Goal: Transaction & Acquisition: Purchase product/service

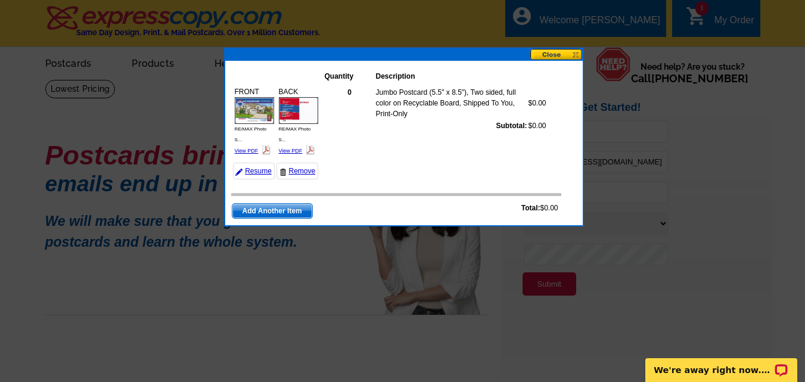
click at [372, 141] on td "0 Jumbo Postcard (5.5" x 8.5"), Two sided, full color on Recyclable Board, Ship…" at bounding box center [443, 132] width 238 height 98
click at [255, 170] on link "Resume" at bounding box center [254, 171] width 42 height 17
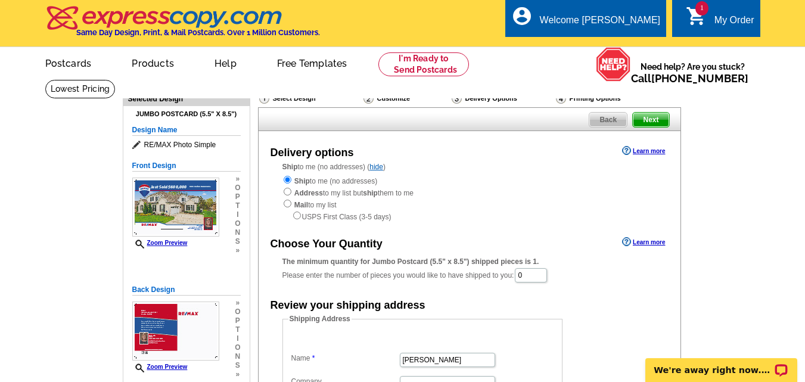
scroll to position [119, 0]
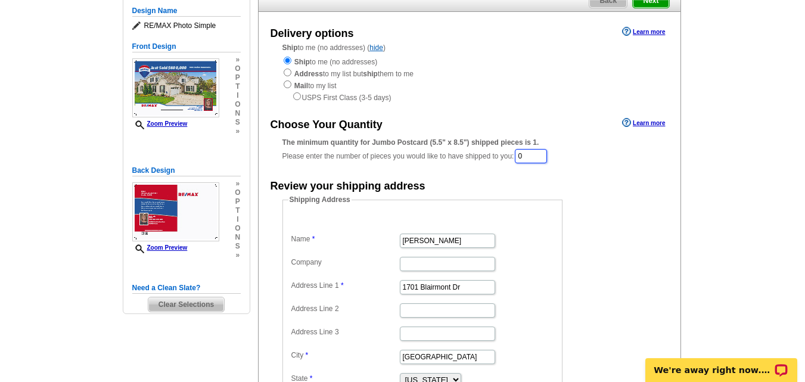
drag, startPoint x: 551, startPoint y: 156, endPoint x: 478, endPoint y: 163, distance: 73.1
click at [478, 163] on div "The minimum quantity for Jumbo Postcard (5.5" x 8.5") shipped pieces is 1. Plea…" at bounding box center [470, 150] width 374 height 27
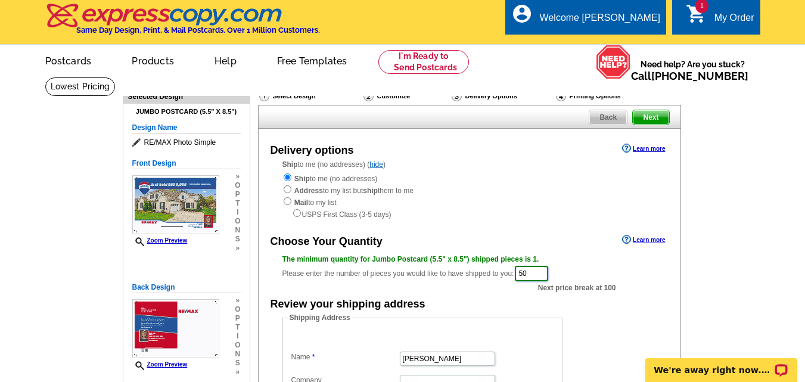
scroll to position [0, 0]
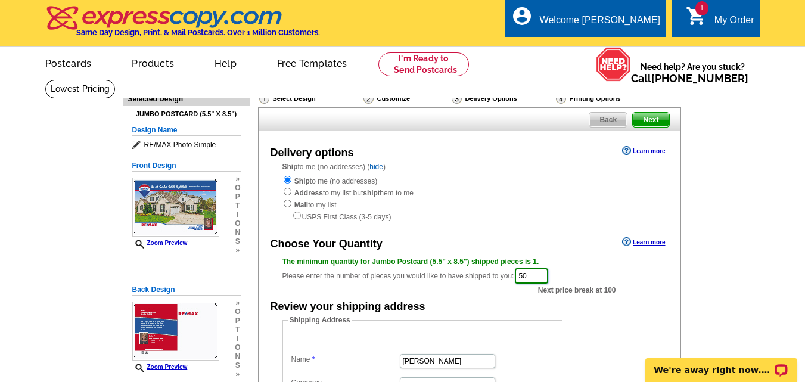
drag, startPoint x: 547, startPoint y: 275, endPoint x: 488, endPoint y: 282, distance: 59.4
click at [488, 282] on div "The minimum quantity for Jumbo Postcard (5.5" x 8.5") shipped pieces is 1. Plea…" at bounding box center [470, 270] width 374 height 29
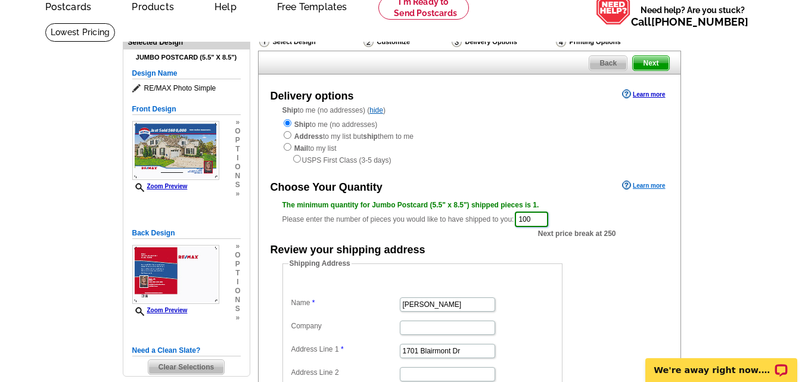
scroll to position [238, 0]
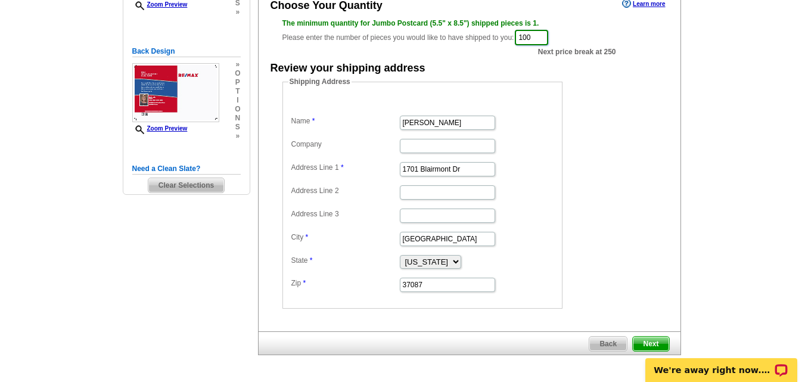
type input "100"
click at [641, 343] on span "Next" at bounding box center [651, 344] width 36 height 14
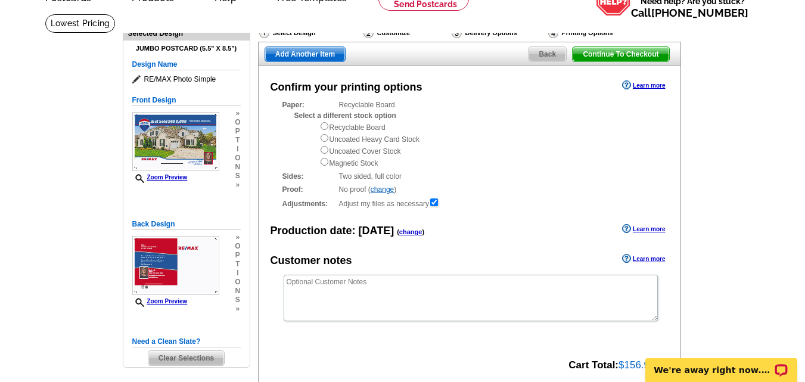
scroll to position [60, 0]
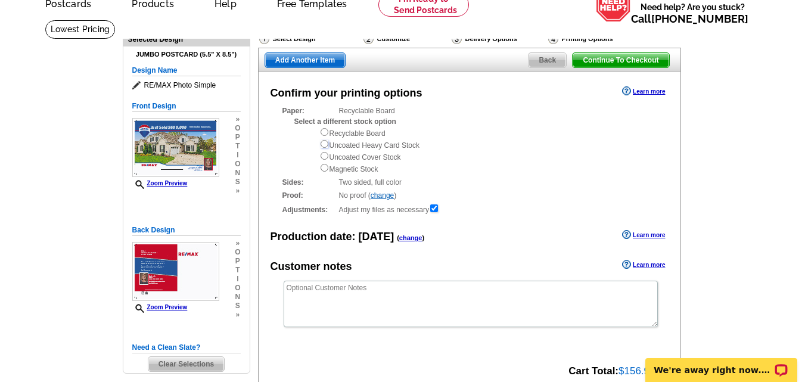
click at [325, 147] on input "radio" at bounding box center [325, 144] width 8 height 8
radio input "true"
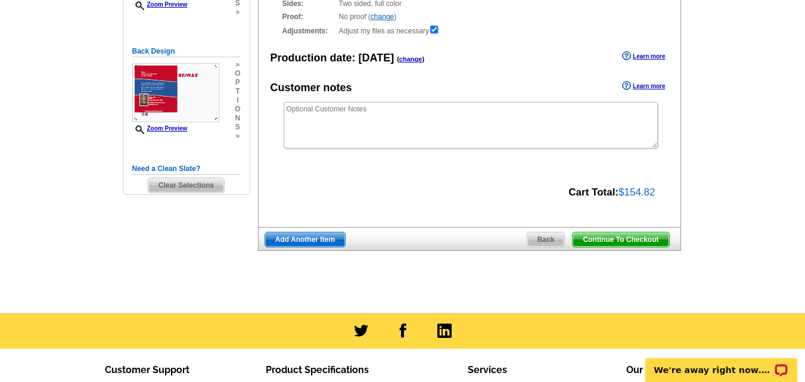
scroll to position [179, 0]
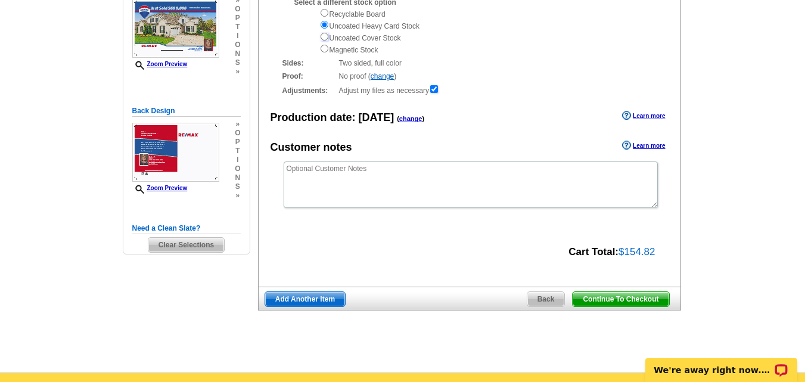
click at [322, 37] on input "radio" at bounding box center [325, 37] width 8 height 8
radio input "true"
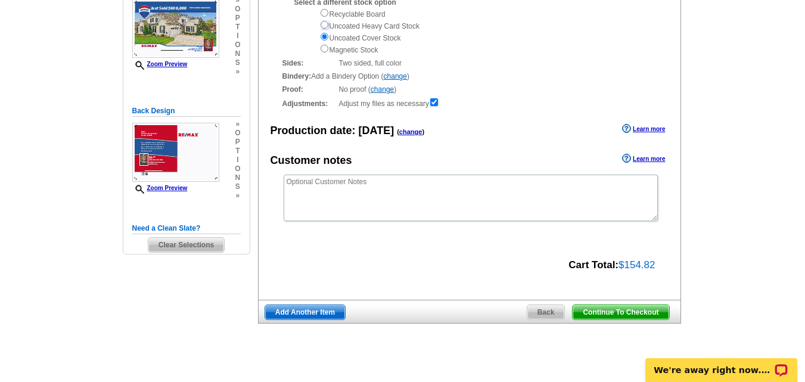
click at [325, 29] on input "radio" at bounding box center [325, 25] width 8 height 8
radio input "true"
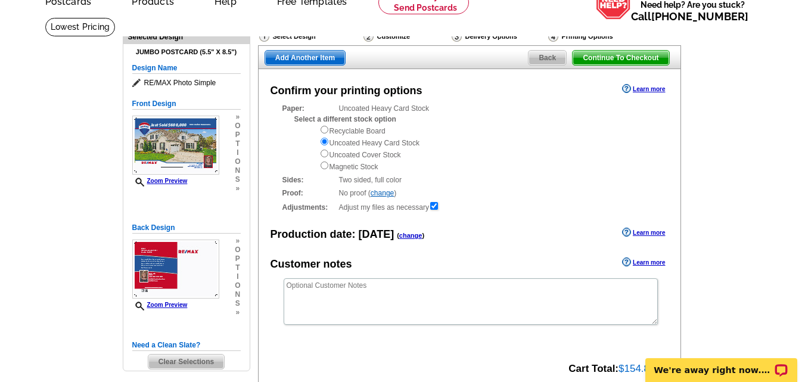
scroll to position [60, 0]
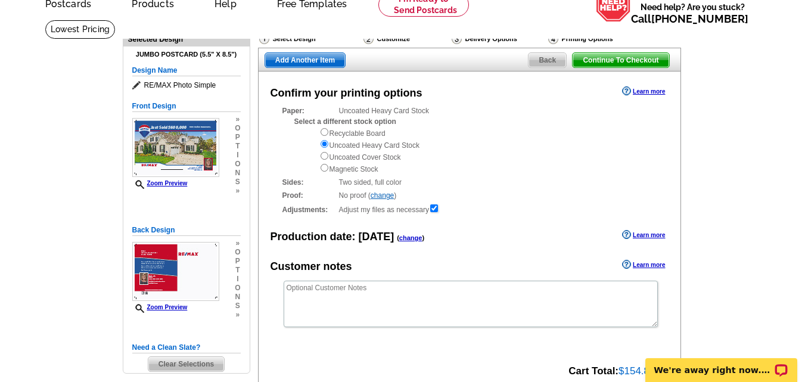
click at [637, 60] on span "Continue To Checkout" at bounding box center [621, 60] width 96 height 14
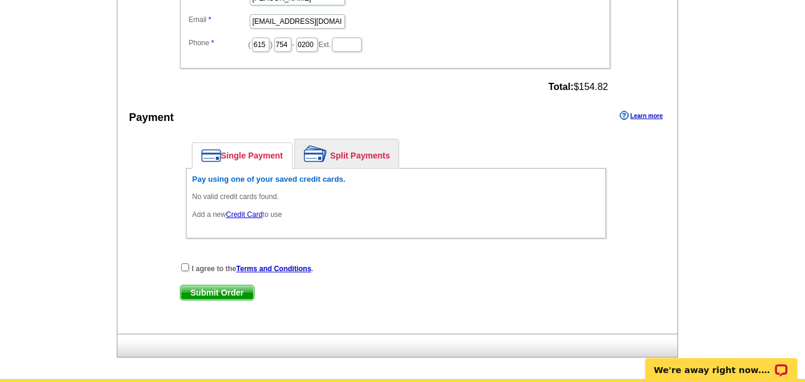
scroll to position [656, 0]
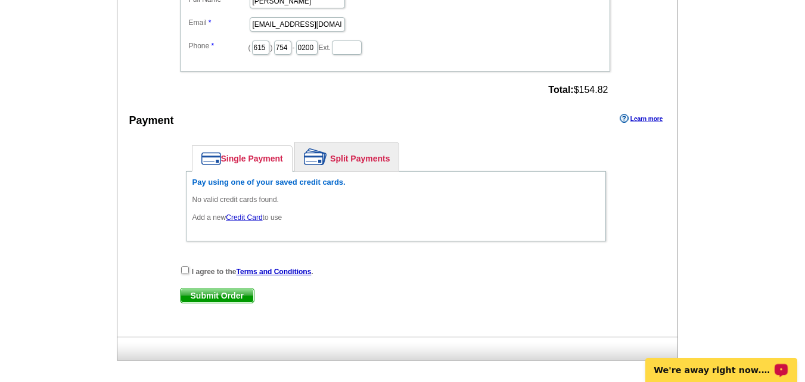
click at [742, 369] on p "We're away right now. Please check back later!" at bounding box center [713, 370] width 118 height 10
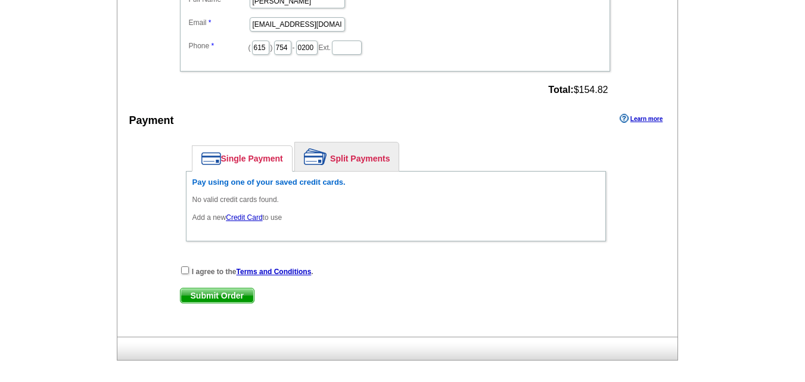
click at [261, 110] on div "Enter your contact information Learn more Who May We Contact If Needed? Full Na…" at bounding box center [397, 127] width 561 height 420
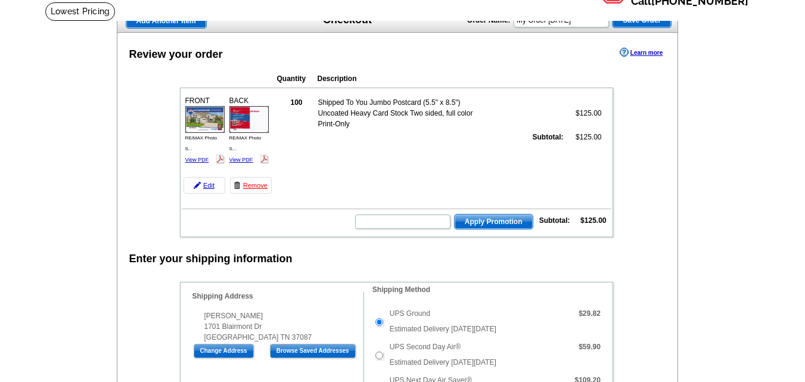
scroll to position [60, 0]
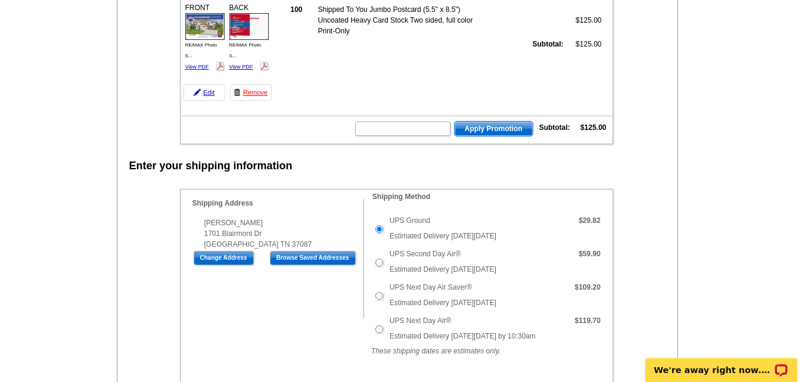
scroll to position [179, 0]
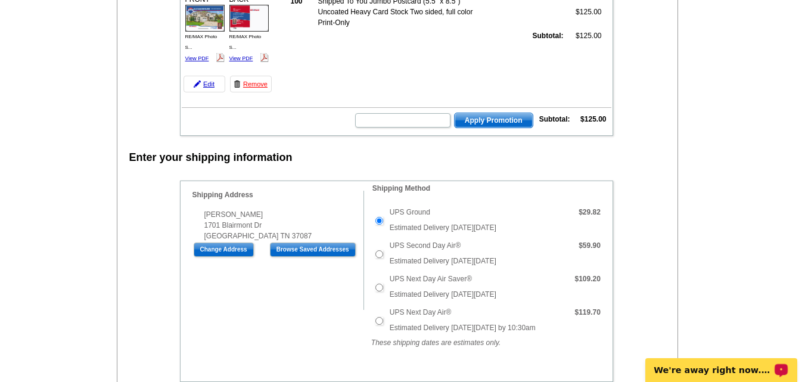
drag, startPoint x: 744, startPoint y: 368, endPoint x: 1378, endPoint y: 705, distance: 716.8
click at [744, 368] on p "We're away right now. Please check back later!" at bounding box center [713, 370] width 118 height 10
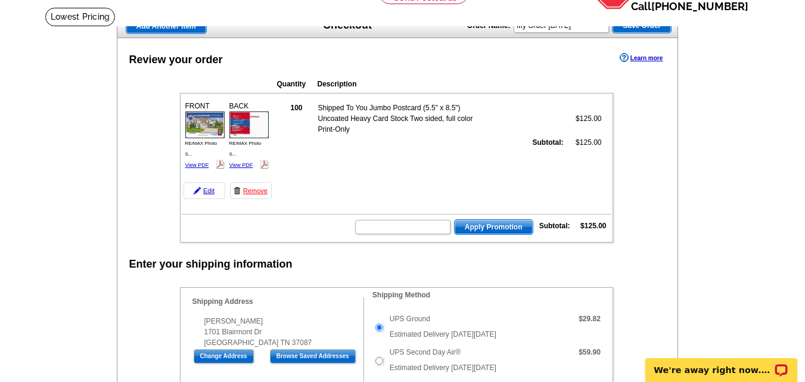
scroll to position [0, 0]
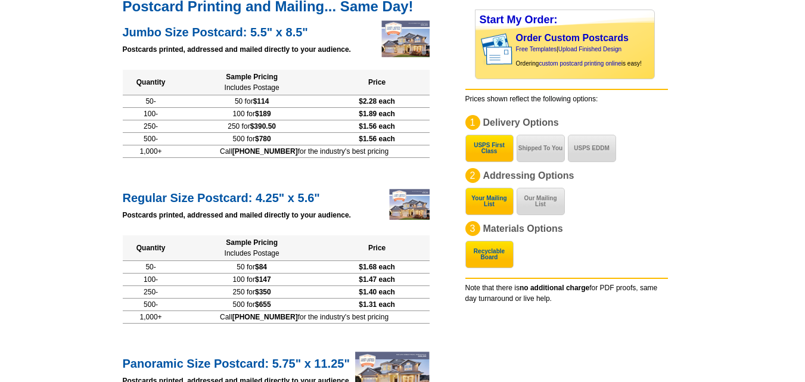
scroll to position [179, 0]
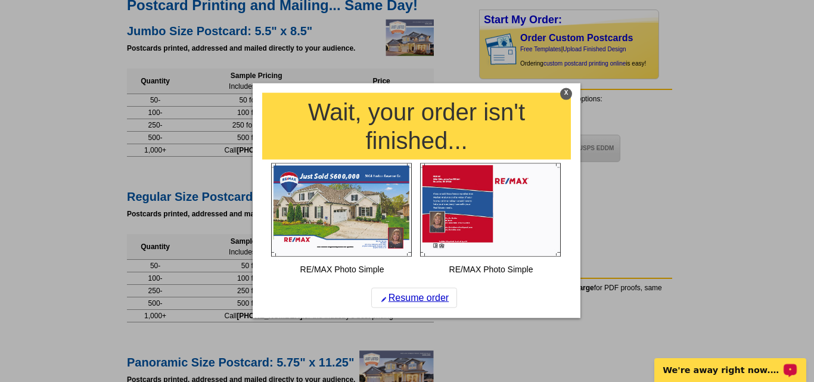
click at [696, 367] on p "We're away right now. Please check back later!" at bounding box center [722, 370] width 118 height 10
click at [567, 94] on div "X" at bounding box center [566, 94] width 12 height 12
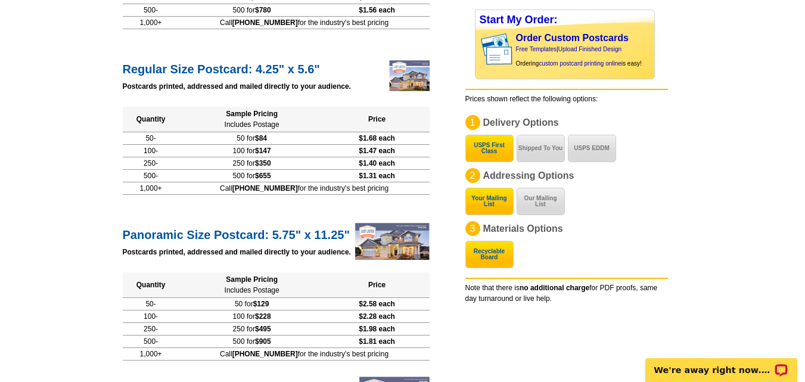
scroll to position [0, 0]
